Goal: Task Accomplishment & Management: Complete application form

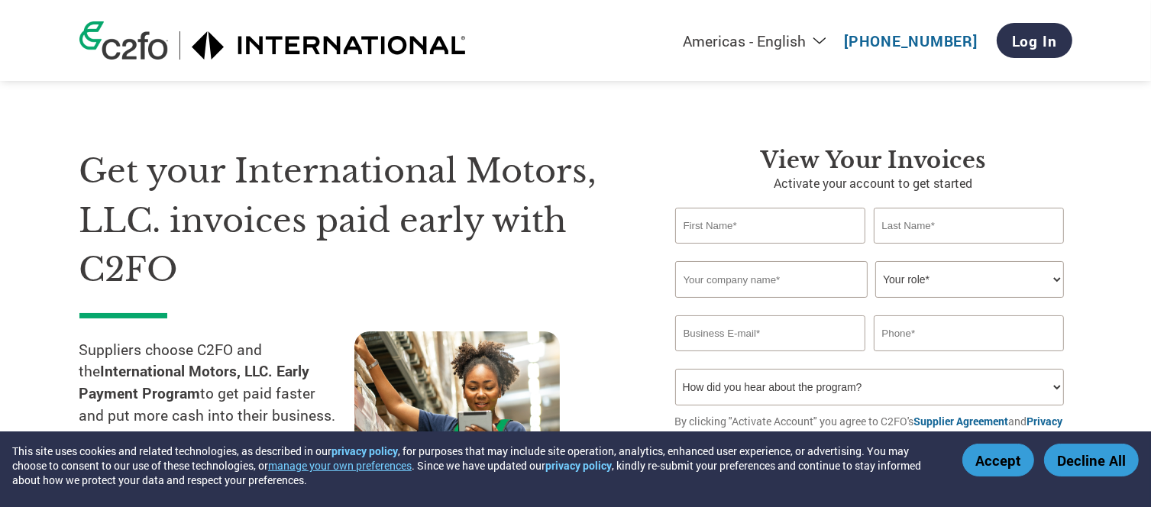
click at [756, 232] on input "text" at bounding box center [770, 226] width 191 height 36
type input "Israel"
type input "Fuentes"
type input "israel.fuentes.c@outlook.com"
type input "8120015596"
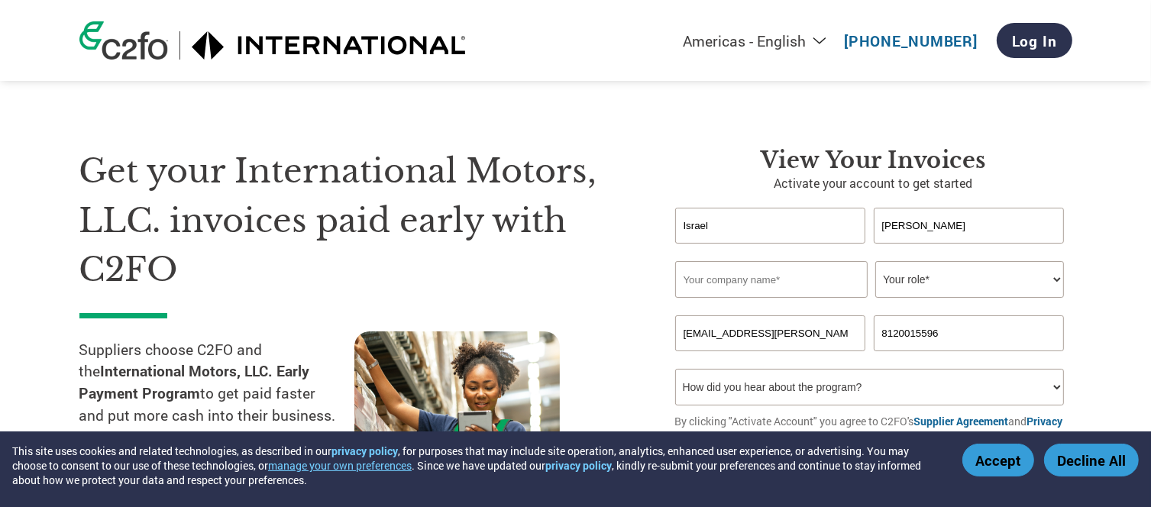
click at [713, 286] on input "text" at bounding box center [771, 279] width 193 height 37
type input "DEEPBOOX"
click at [894, 289] on select "Your role* CFO Controller Credit Manager Finance Director Treasurer CEO Preside…" at bounding box center [970, 279] width 189 height 37
select select "CEO"
click at [876, 261] on select "Your role* CFO Controller Credit Manager Finance Director Treasurer CEO Preside…" at bounding box center [970, 279] width 189 height 37
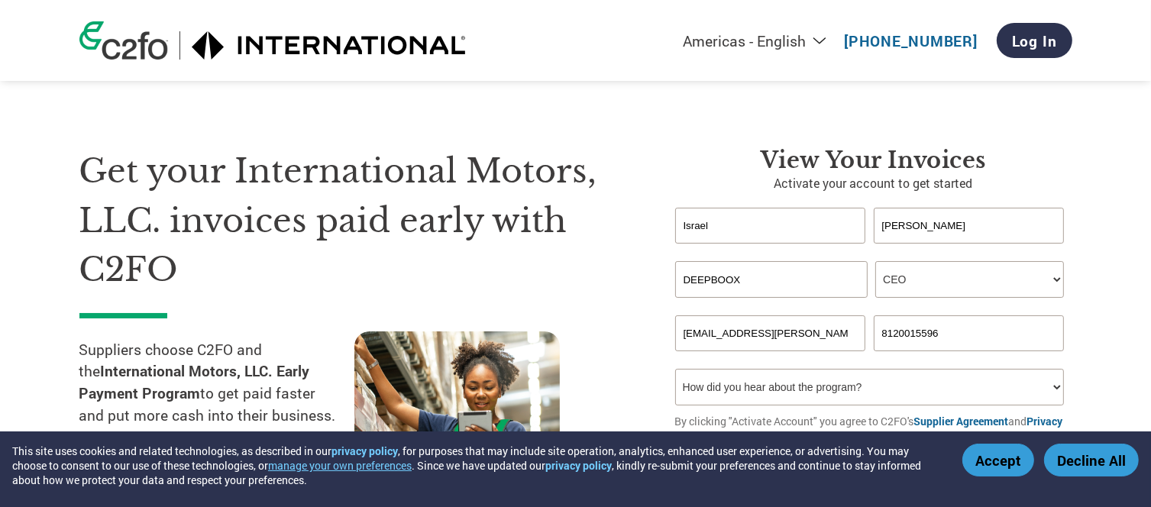
click at [798, 328] on input "israel.fuentes.c@outlook.com" at bounding box center [770, 334] width 191 height 36
type input "israel.fuentes@deepboox.com"
click at [1002, 331] on input "8120015596" at bounding box center [969, 334] width 191 height 36
click at [987, 335] on input "8120015596" at bounding box center [969, 334] width 191 height 36
drag, startPoint x: 987, startPoint y: 335, endPoint x: 868, endPoint y: 326, distance: 119.6
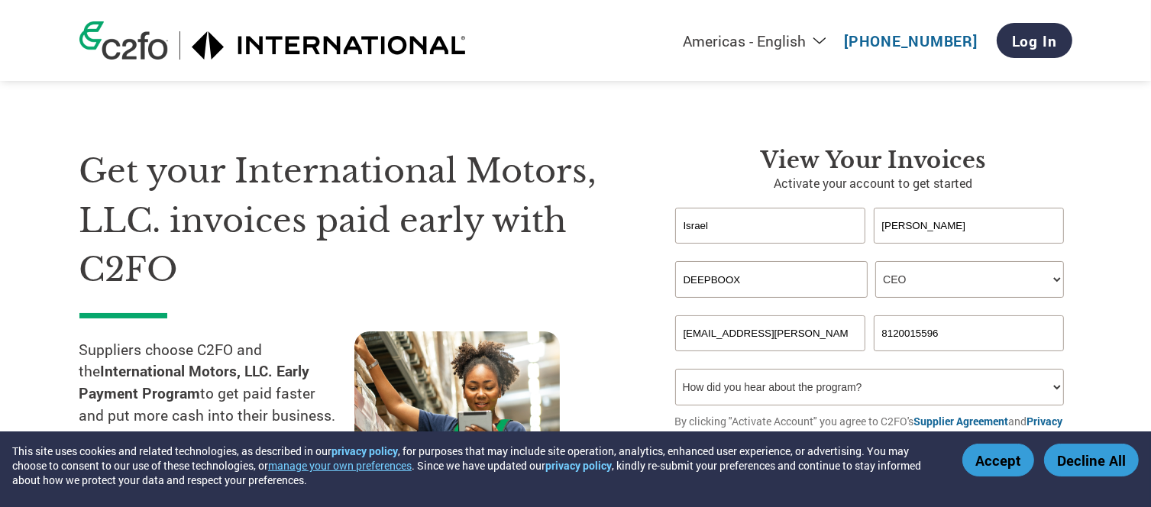
click at [868, 326] on div "israel.fuentes@deepboox.com 8120015596" at bounding box center [873, 334] width 397 height 36
type input "+52 55 1866 3579"
click at [929, 374] on select "How did you hear about the program? Received a letter Email Social Media Online…" at bounding box center [870, 387] width 390 height 37
select select "Email"
click at [675, 369] on select "How did you hear about the program? Received a letter Email Social Media Online…" at bounding box center [870, 387] width 390 height 37
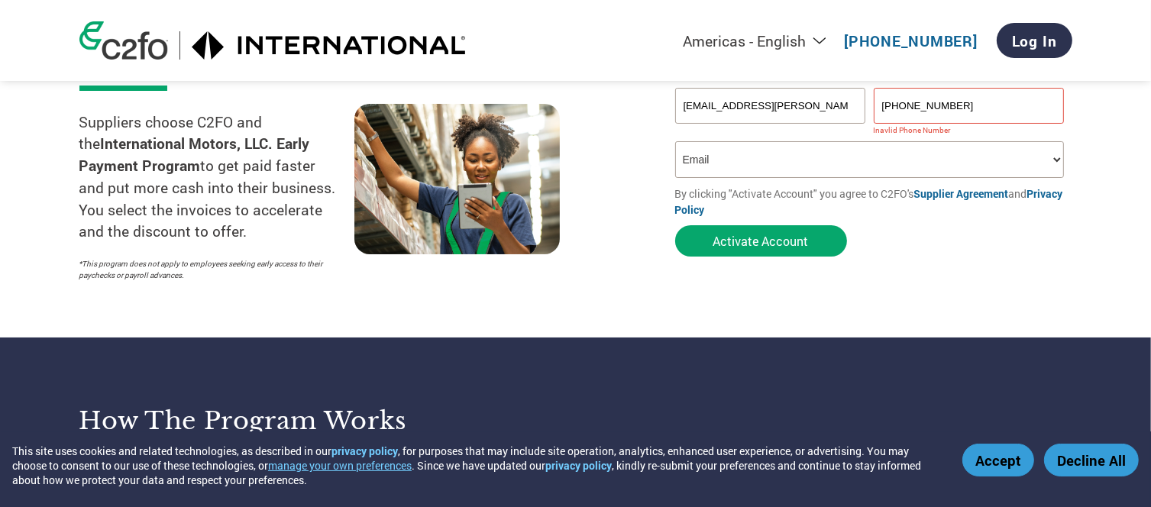
scroll to position [254, 0]
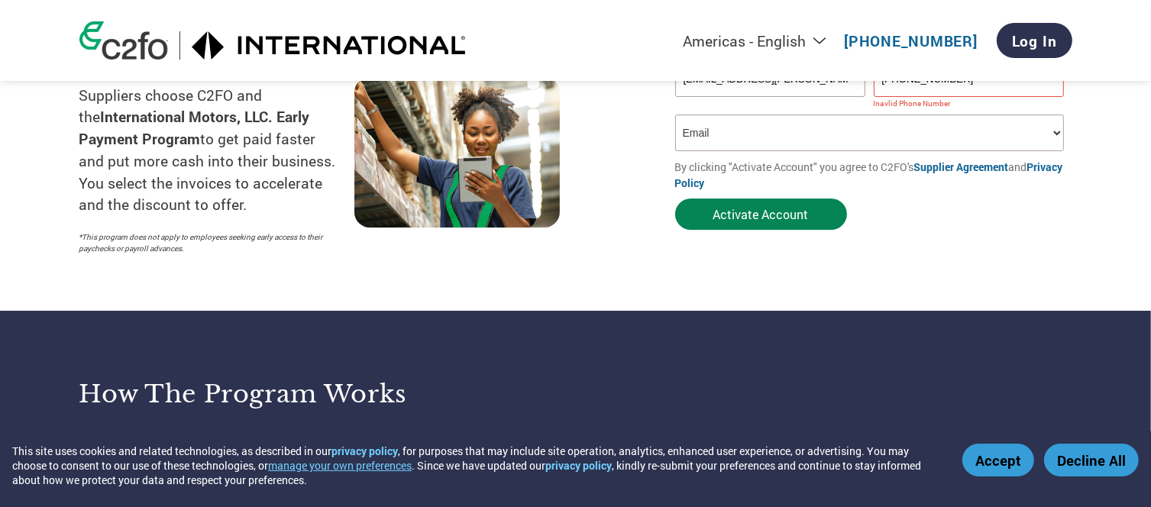
click at [764, 213] on button "Activate Account" at bounding box center [761, 214] width 172 height 31
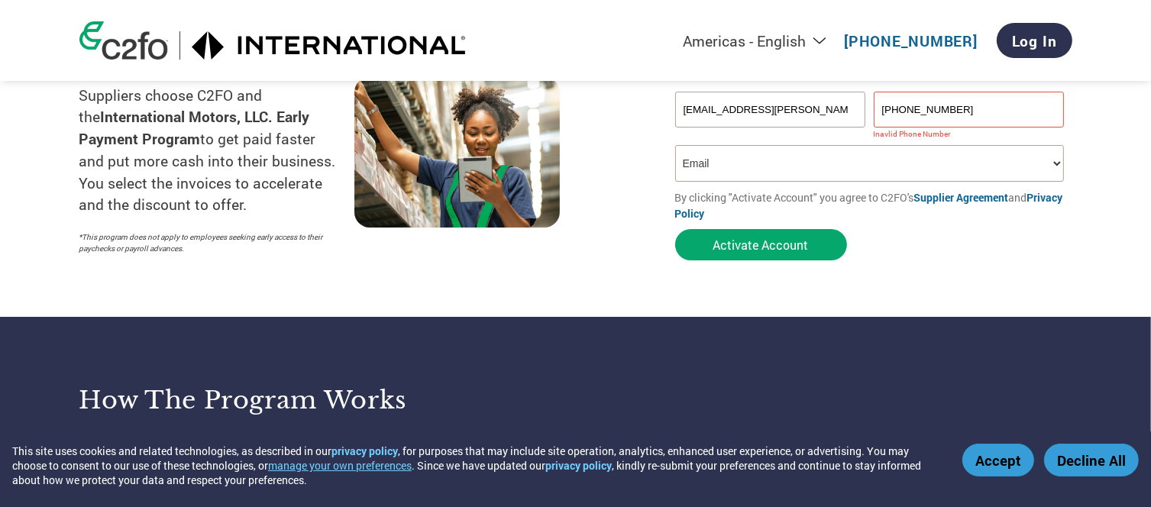
click at [753, 152] on select "How did you hear about the program? Received a letter Email Social Media Online…" at bounding box center [870, 163] width 390 height 37
click at [675, 145] on select "How did you hear about the program? Received a letter Email Social Media Online…" at bounding box center [870, 163] width 390 height 37
click at [1002, 97] on input "+52 55 1866 3579" at bounding box center [969, 110] width 191 height 36
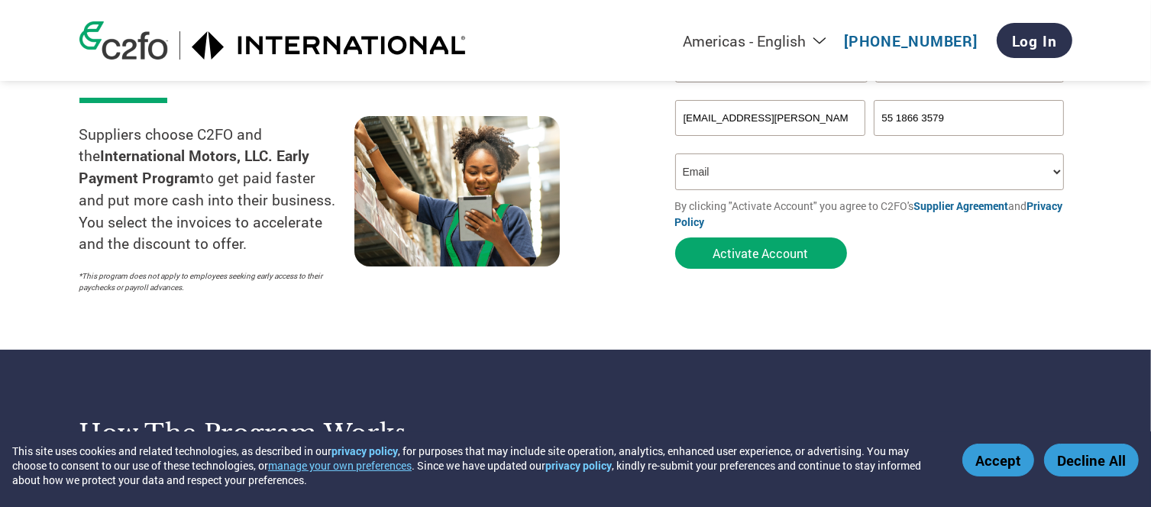
scroll to position [127, 0]
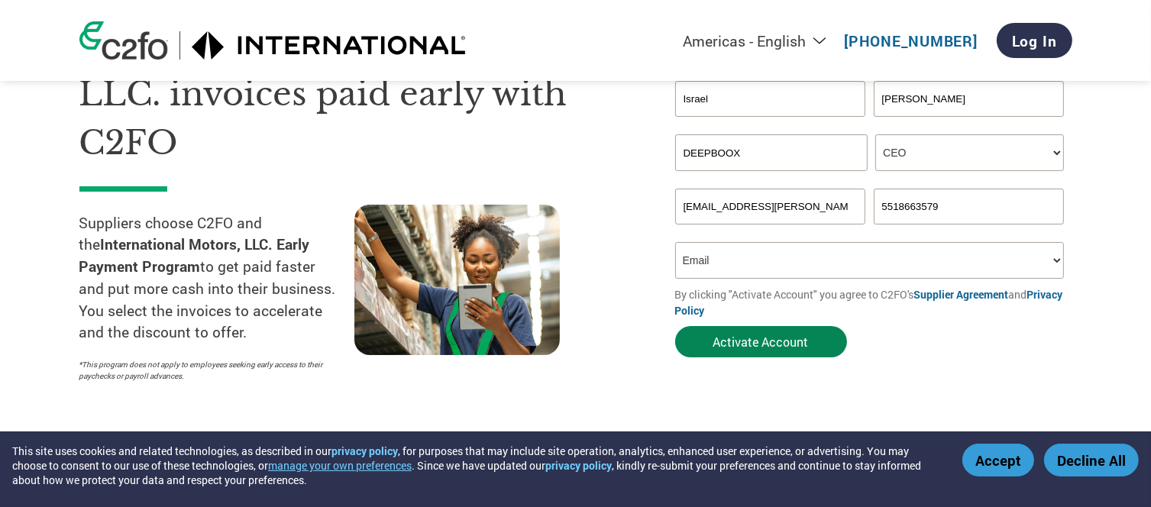
type input "5518663579"
click at [756, 339] on button "Activate Account" at bounding box center [761, 341] width 172 height 31
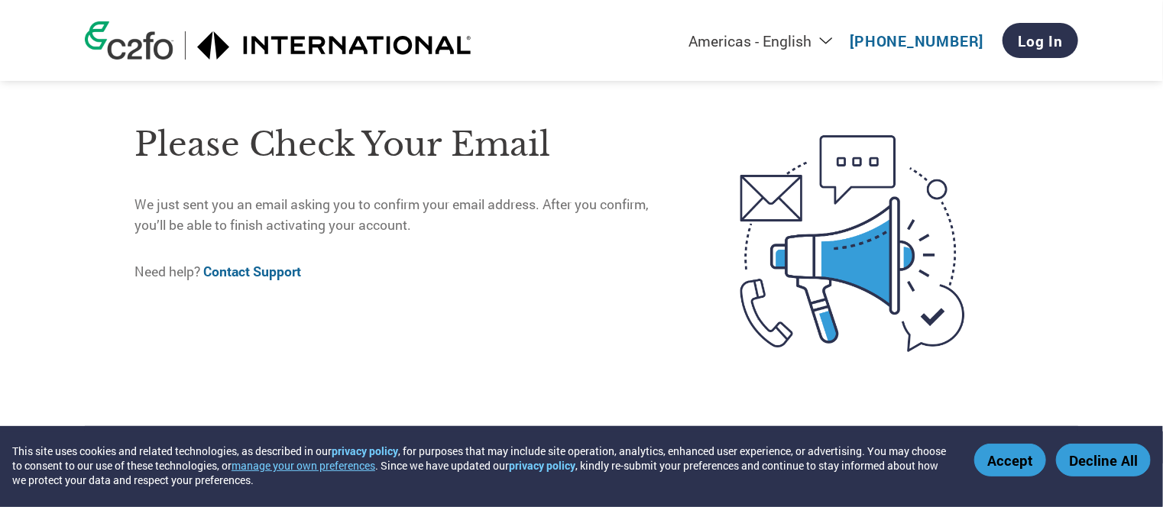
click at [1015, 457] on button "Accept" at bounding box center [1010, 460] width 72 height 33
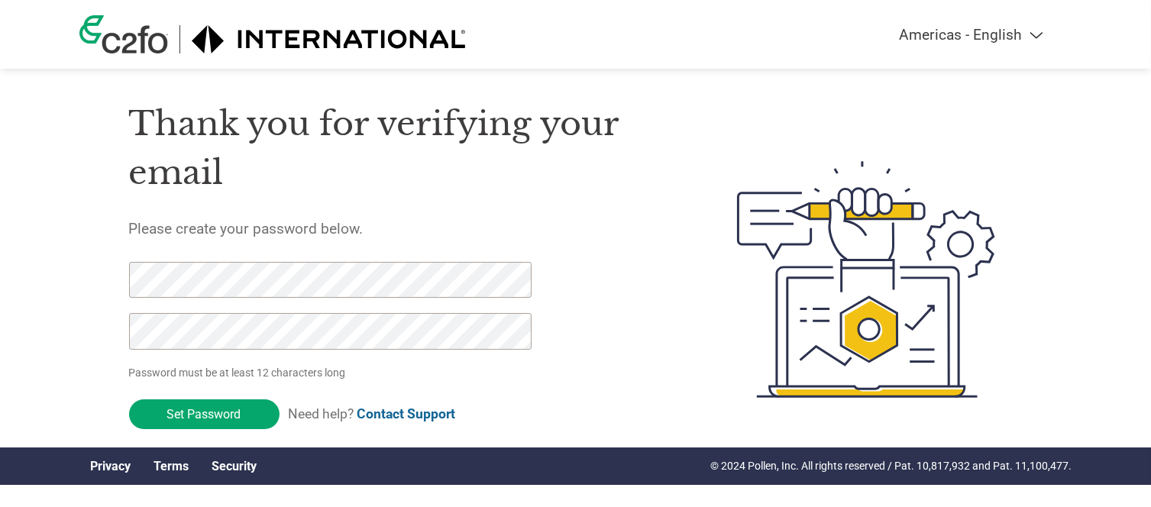
scroll to position [34, 0]
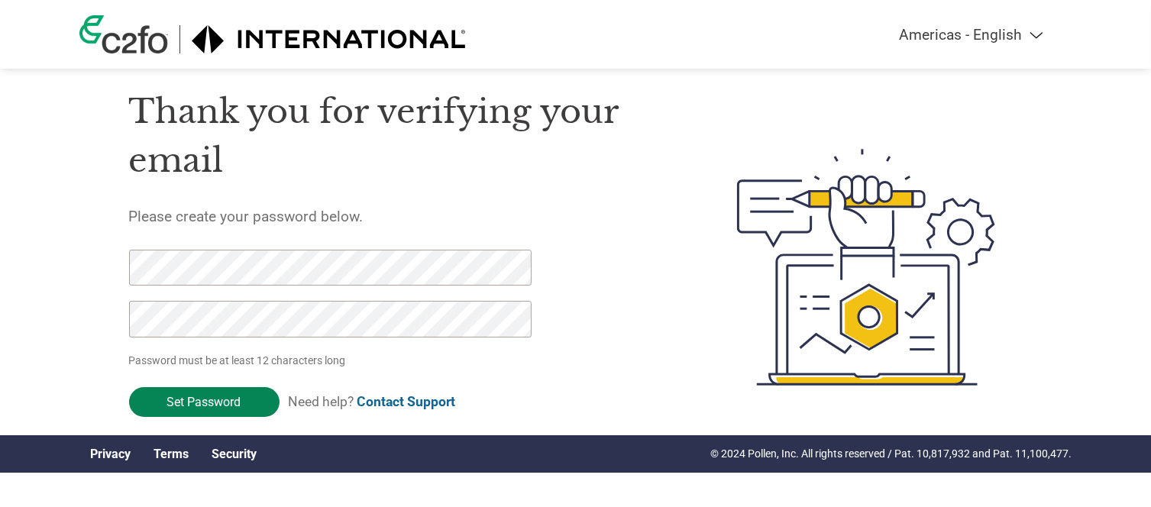
click at [220, 407] on input "Set Password" at bounding box center [204, 402] width 151 height 30
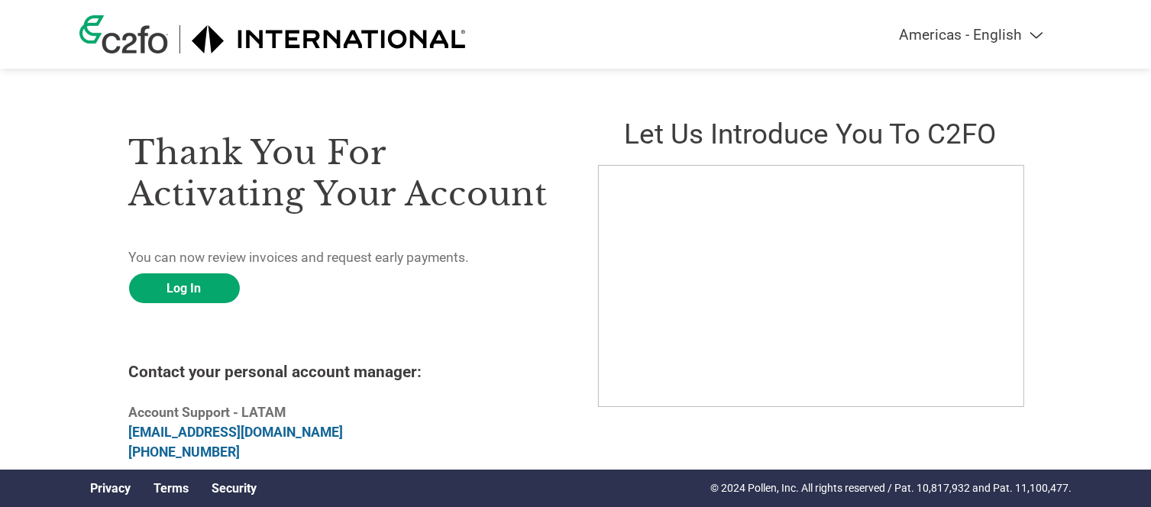
scroll to position [8, 0]
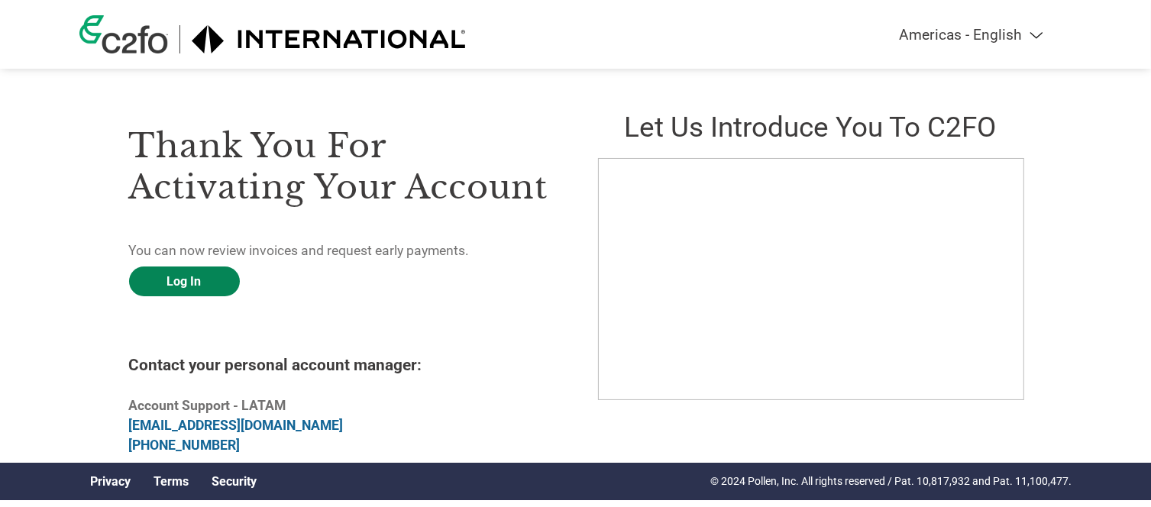
click at [211, 274] on link "Log In" at bounding box center [184, 282] width 111 height 30
